Goal: Find specific page/section: Find specific page/section

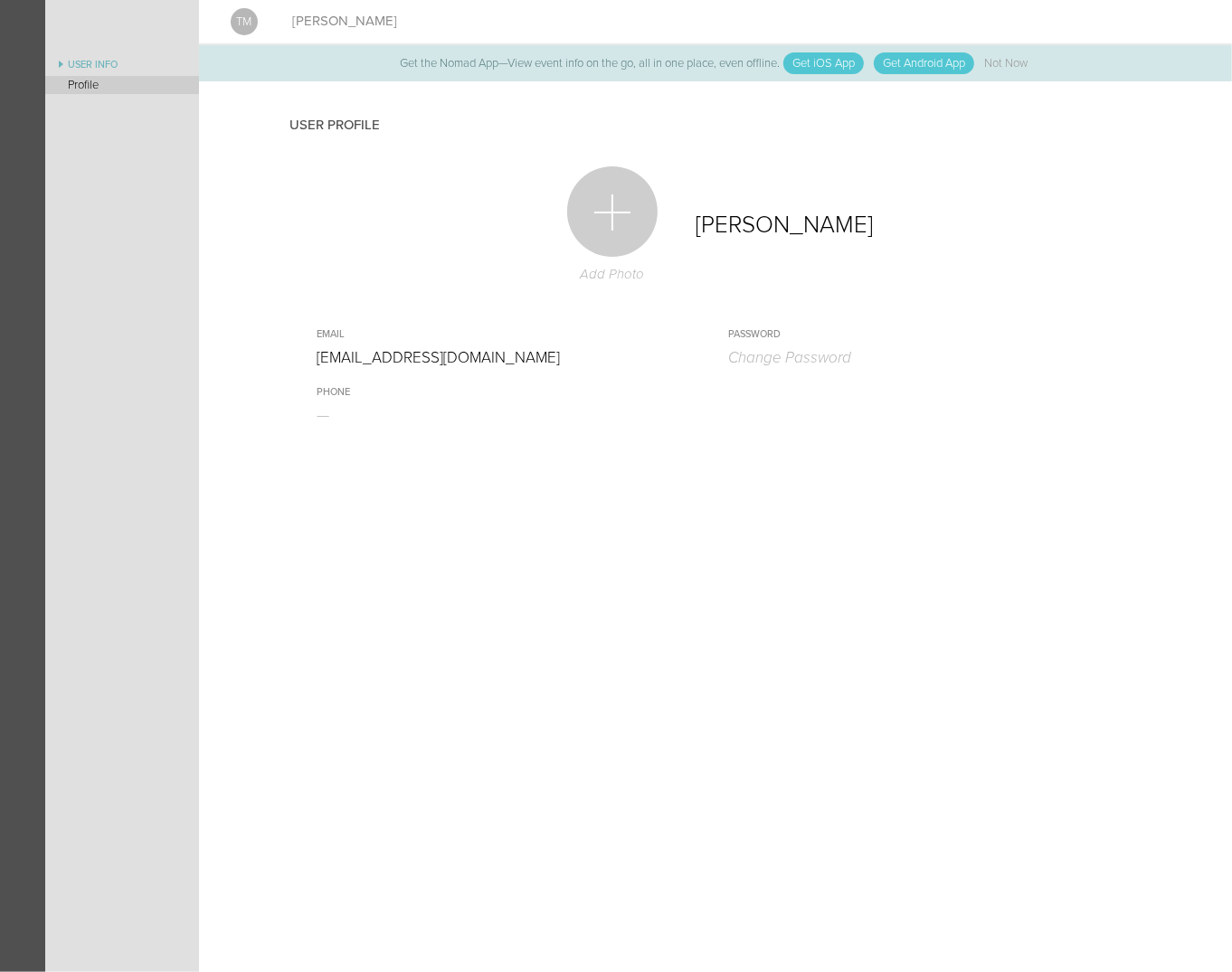
click at [87, 81] on link "Profile" at bounding box center [121, 85] width 153 height 18
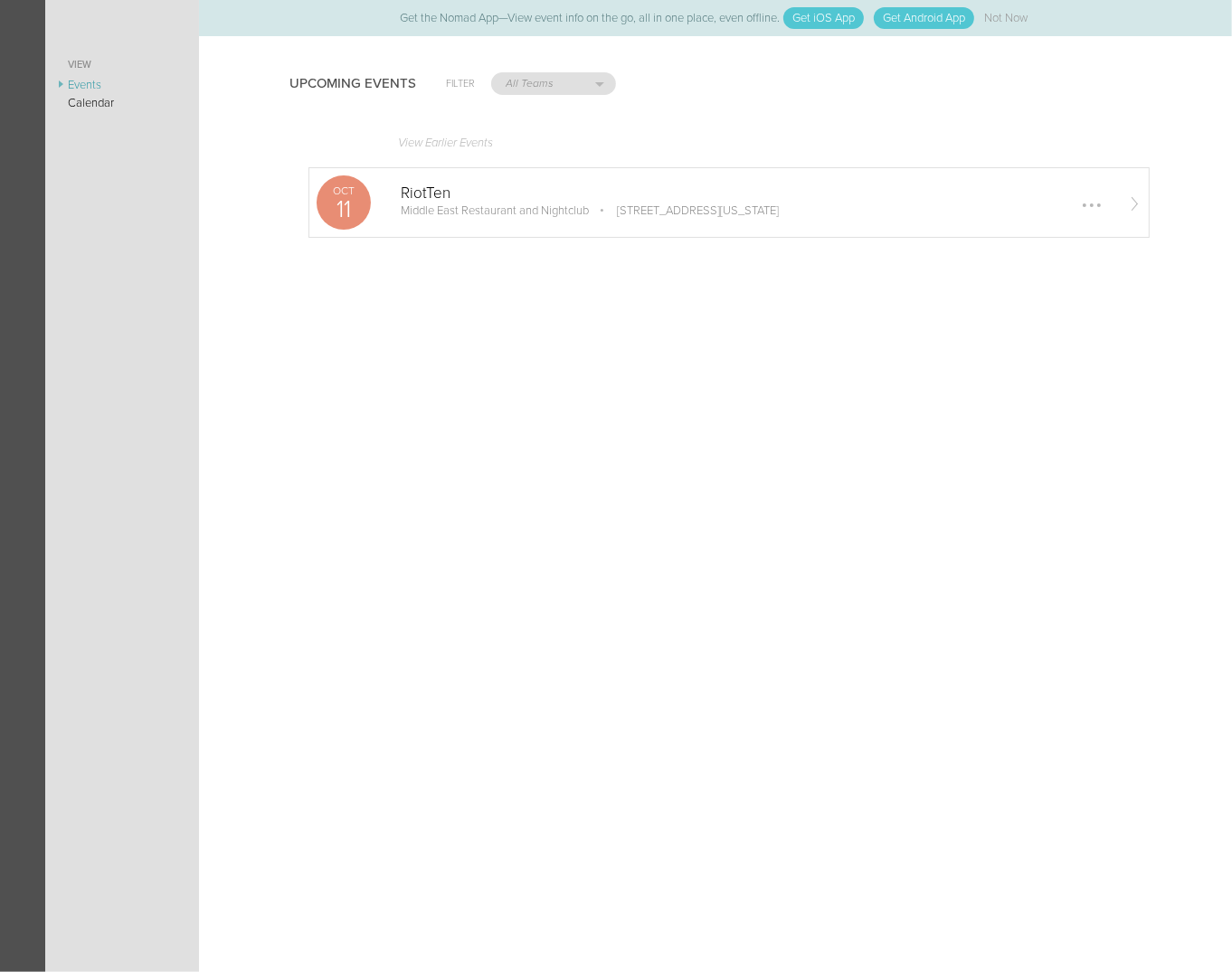
click at [476, 203] on p "Middle East Restaurant and Nightclub" at bounding box center [495, 210] width 188 height 14
click at [110, 103] on link "Calendar" at bounding box center [121, 103] width 153 height 18
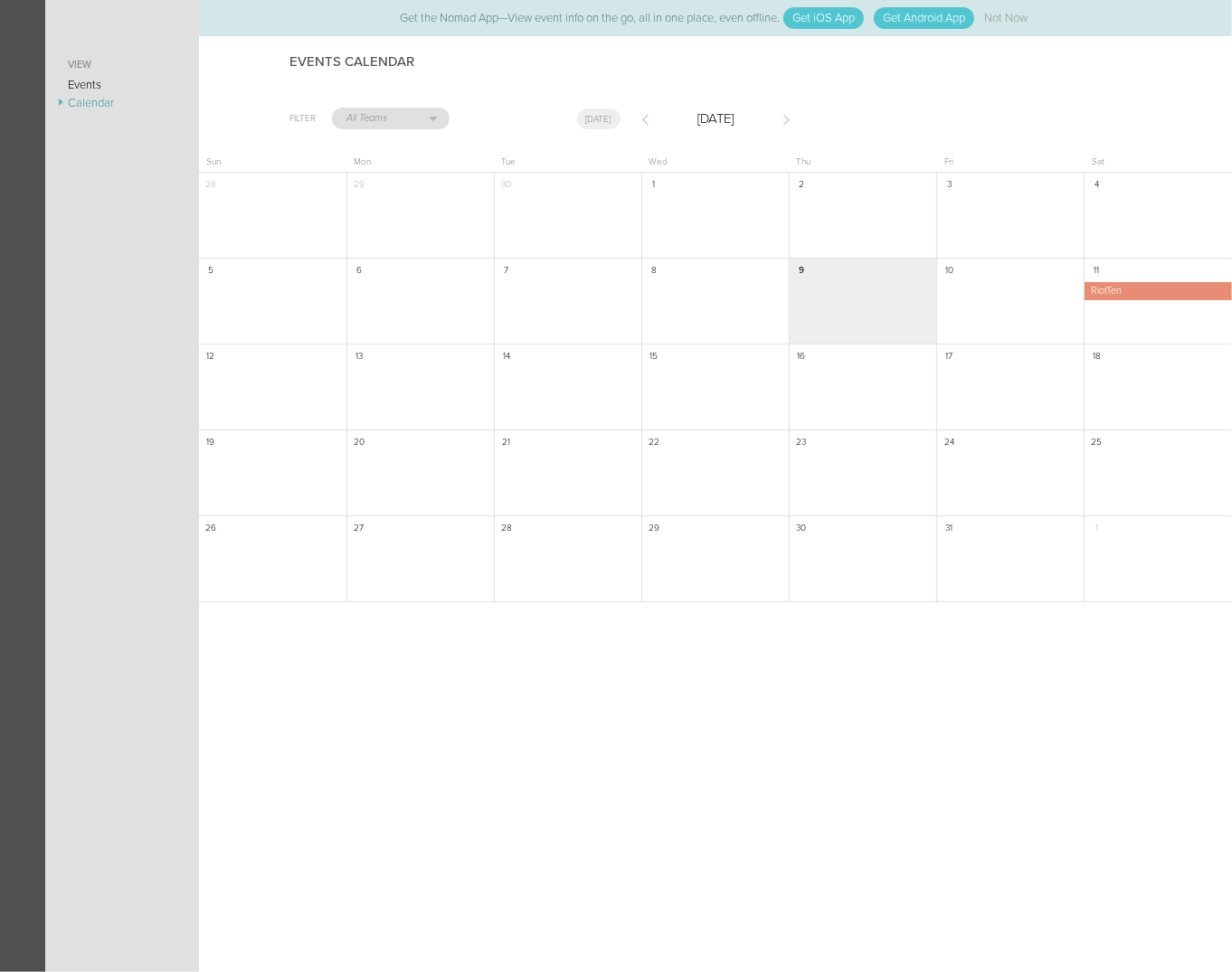
click at [104, 72] on link "View" at bounding box center [121, 65] width 153 height 22
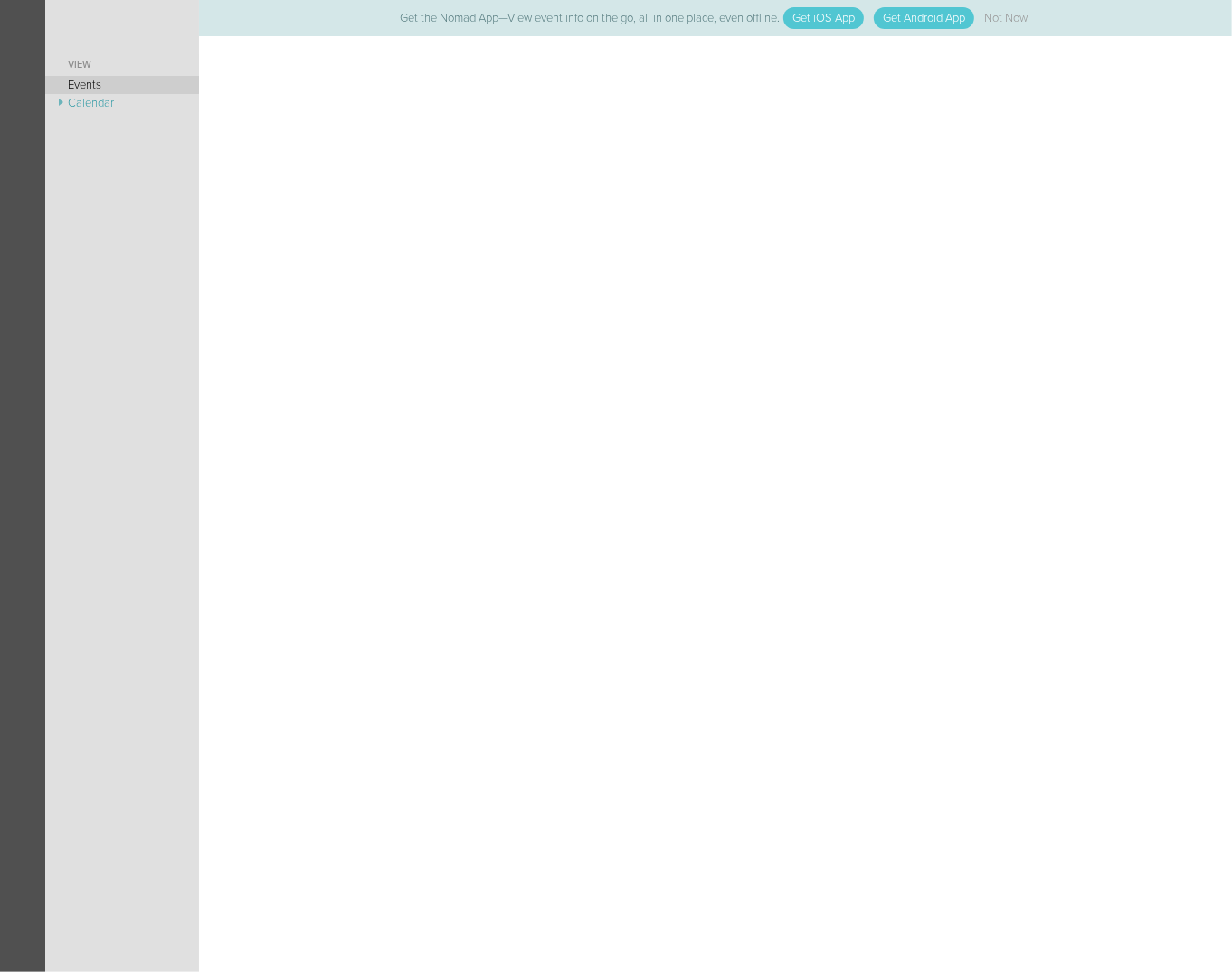
click at [104, 79] on link "Events" at bounding box center [121, 85] width 153 height 18
click at [91, 62] on link "View" at bounding box center [121, 65] width 153 height 22
click at [93, 76] on link "Events" at bounding box center [121, 85] width 153 height 18
click at [91, 61] on link "View" at bounding box center [121, 65] width 153 height 22
click at [96, 110] on link "Calendar" at bounding box center [121, 103] width 153 height 18
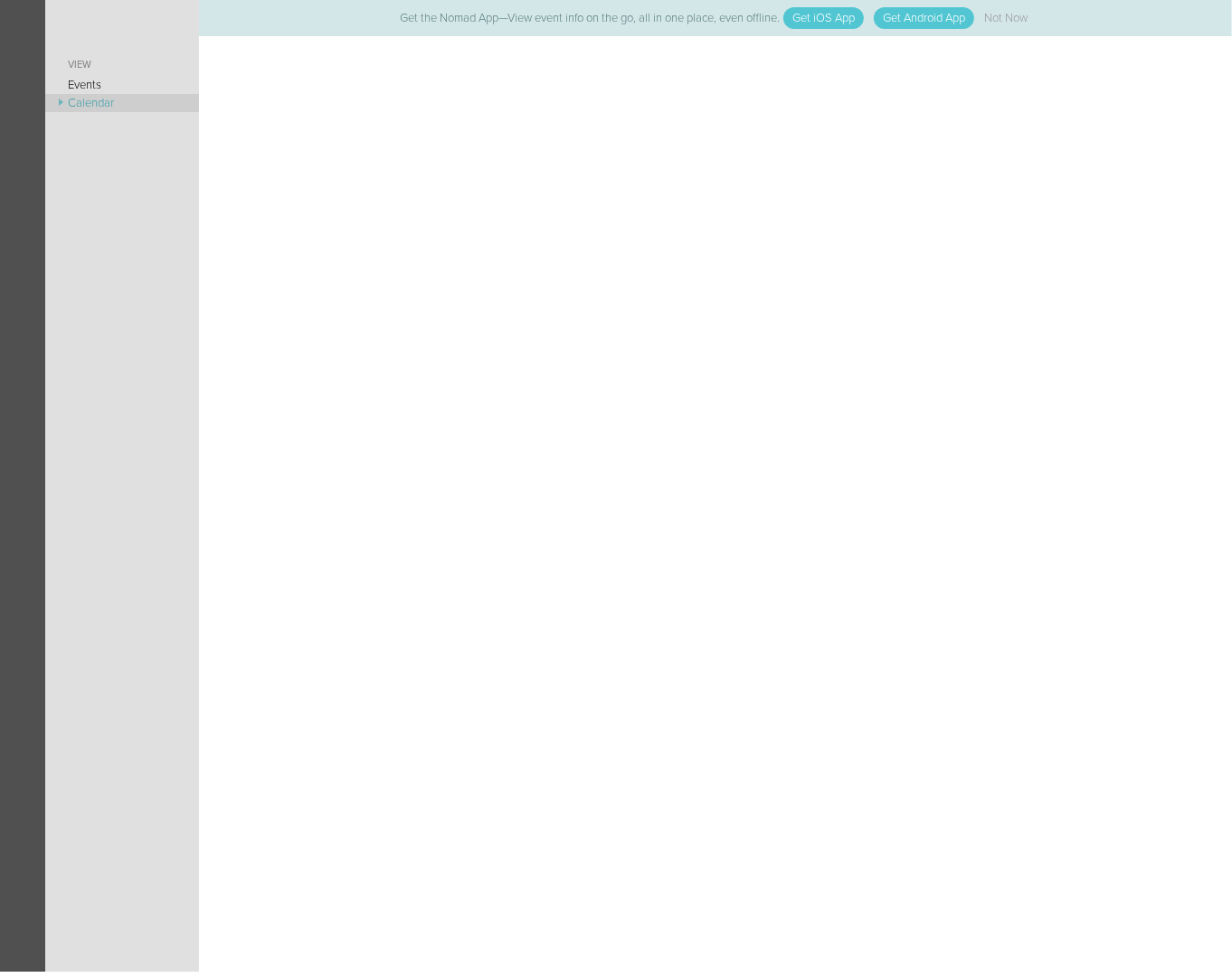
click at [59, 101] on link "Calendar" at bounding box center [121, 103] width 153 height 18
click at [24, 63] on nav at bounding box center [23, 486] width 45 height 972
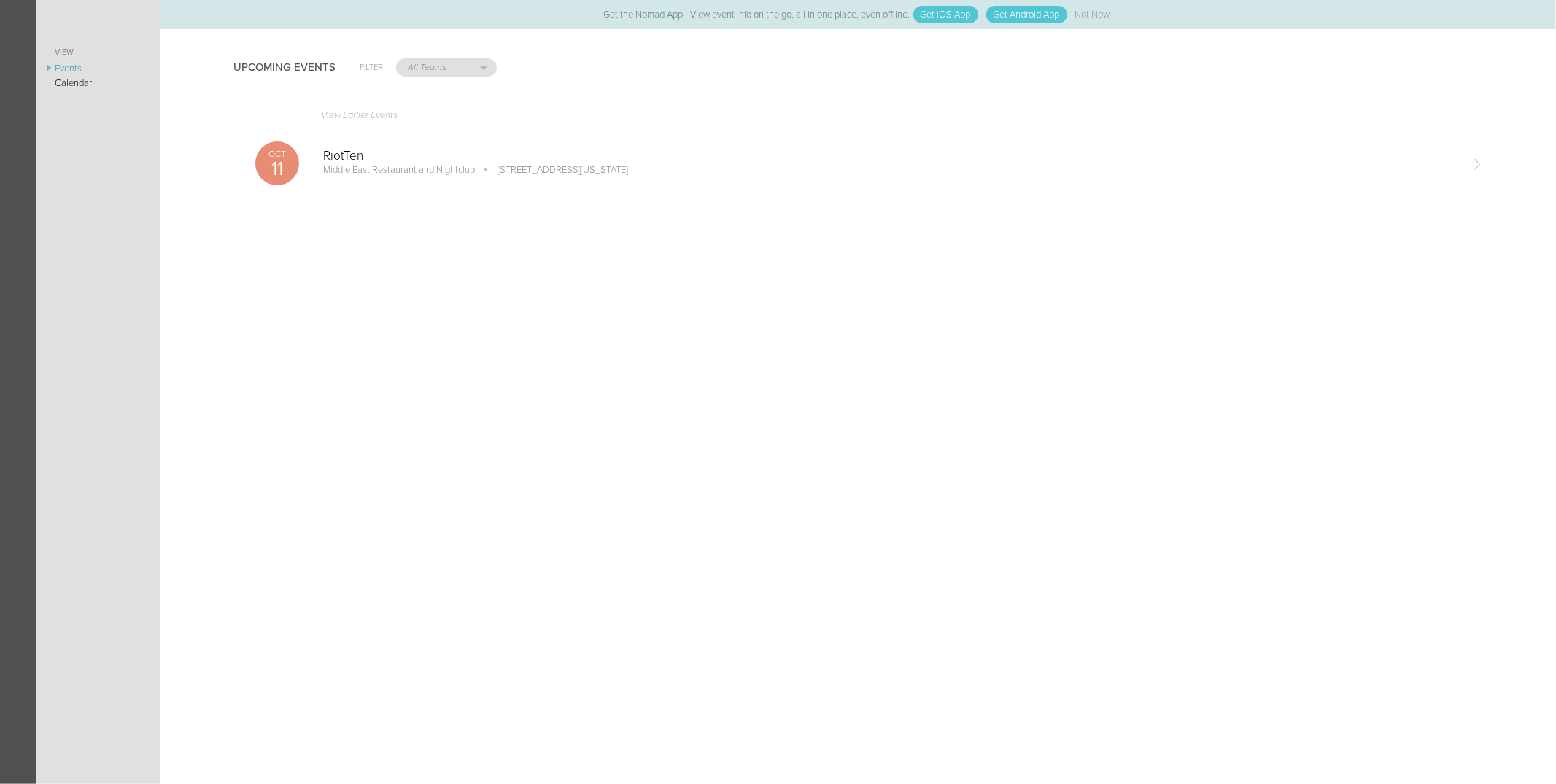
click at [66, 44] on link "View" at bounding box center [98, 52] width 124 height 17
click at [96, 84] on link "Calendar" at bounding box center [98, 83] width 124 height 14
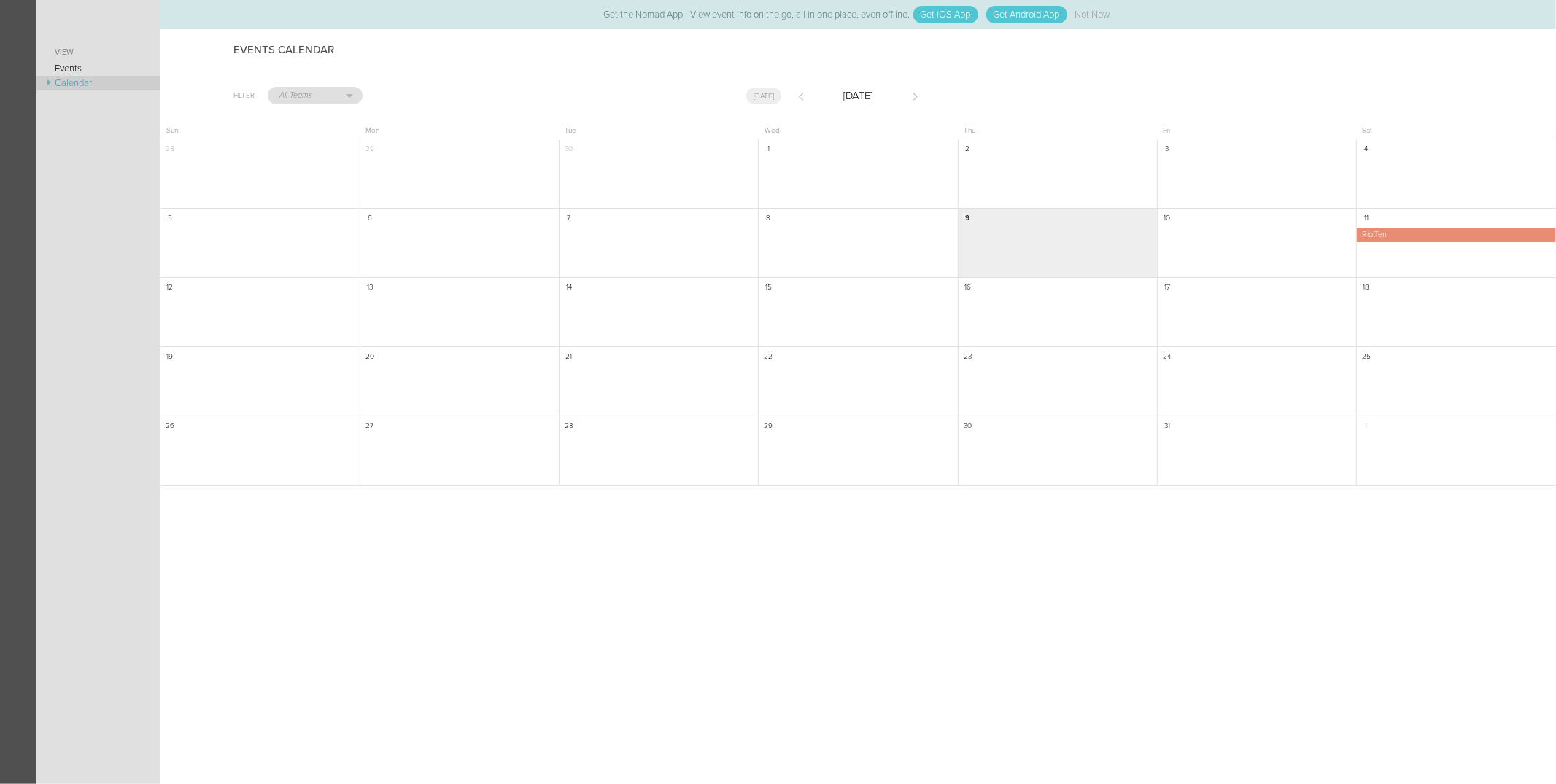
click at [77, 81] on link "Calendar" at bounding box center [98, 83] width 124 height 14
click at [305, 90] on select "All Teams Sonia" at bounding box center [315, 95] width 93 height 16
select select "1919"
click at [269, 87] on select "All Teams Sonia" at bounding box center [315, 95] width 93 height 16
click at [320, 98] on select "All Teams Sonia" at bounding box center [315, 95] width 93 height 16
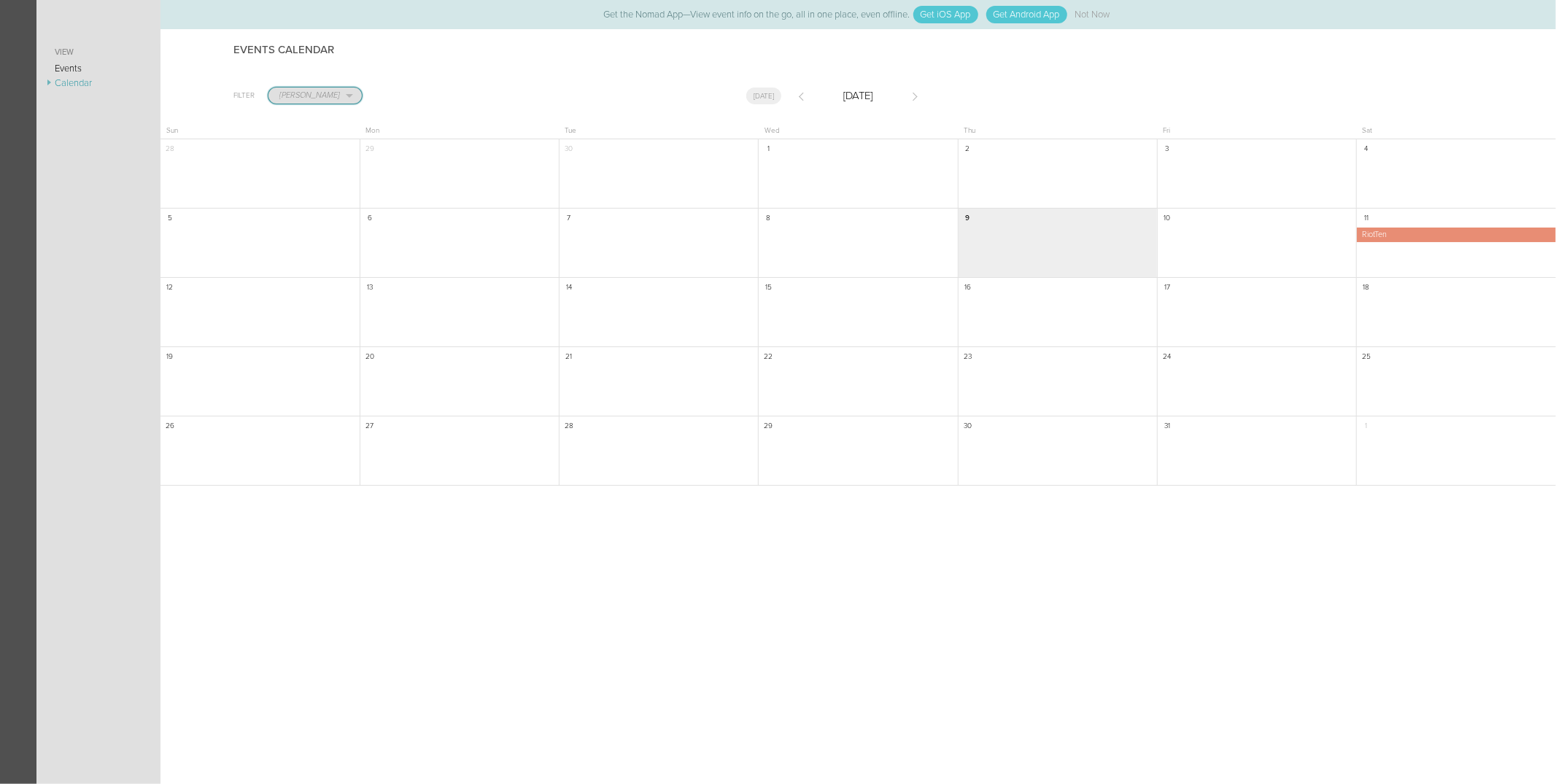
select select "0"
click at [269, 87] on select "All Teams Sonia" at bounding box center [315, 95] width 93 height 16
